Goal: Understand site structure: Understand site structure

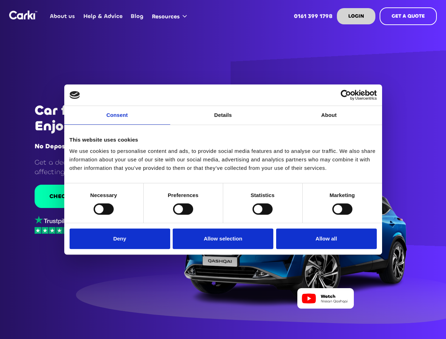
click at [117, 119] on link "Consent" at bounding box center [117, 115] width 106 height 19
click at [223, 119] on link "Details" at bounding box center [223, 115] width 106 height 19
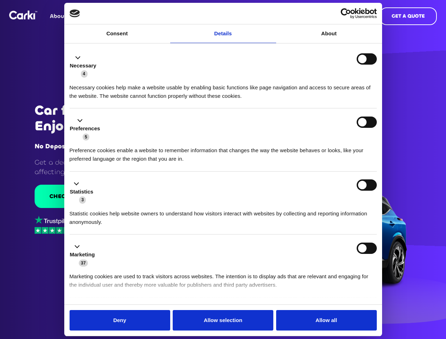
click at [329, 100] on div "Necessary cookies help make a website usable by enabling basic functions like p…" at bounding box center [223, 89] width 307 height 22
click at [104, 209] on li "Statistics 3 Statistic cookies help website owners to understand how visitors i…" at bounding box center [223, 203] width 307 height 63
click at [183, 209] on li "Statistics 3 Statistic cookies help website owners to understand how visitors i…" at bounding box center [223, 203] width 307 height 63
click at [262, 209] on li "Statistics 3 Statistic cookies help website owners to understand how visitors i…" at bounding box center [223, 203] width 307 height 63
click at [342, 209] on li "Statistics 3 Statistic cookies help website owners to understand how visitors i…" at bounding box center [223, 203] width 307 height 63
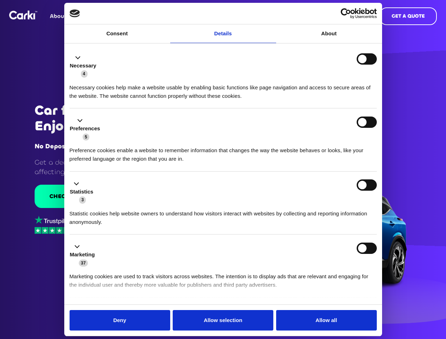
click at [122, 204] on div "Statistics 3" at bounding box center [223, 191] width 307 height 25
click at [223, 204] on div "Statistics 3" at bounding box center [223, 191] width 307 height 25
click at [325, 204] on div "Statistics 3" at bounding box center [223, 191] width 307 height 25
